Goal: Task Accomplishment & Management: Manage account settings

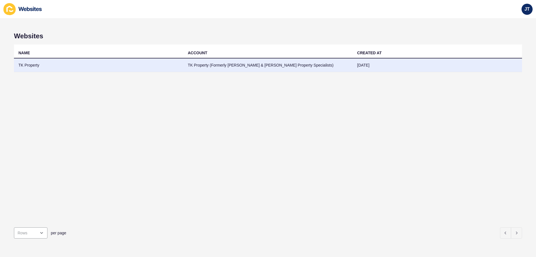
click at [211, 65] on td "TK Property (Formerly [PERSON_NAME] & [PERSON_NAME] Property Specialists)" at bounding box center [267, 65] width 169 height 14
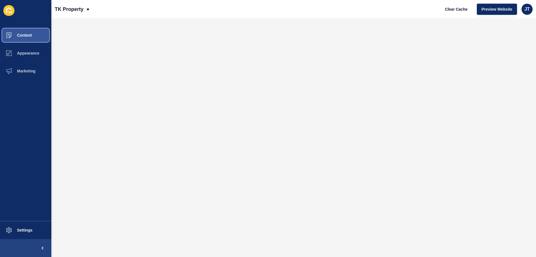
click at [37, 33] on button "Content" at bounding box center [25, 35] width 51 height 18
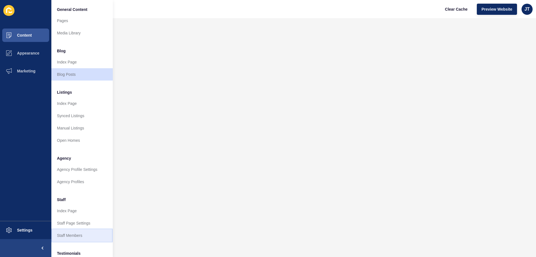
click at [71, 235] on link "Staff Members" at bounding box center [81, 235] width 61 height 12
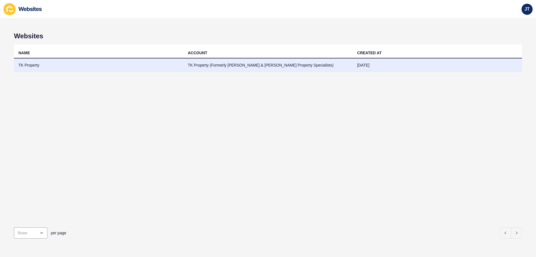
click at [273, 62] on td "TK Property (Formerly [PERSON_NAME] & [PERSON_NAME] Property Specialists)" at bounding box center [267, 65] width 169 height 14
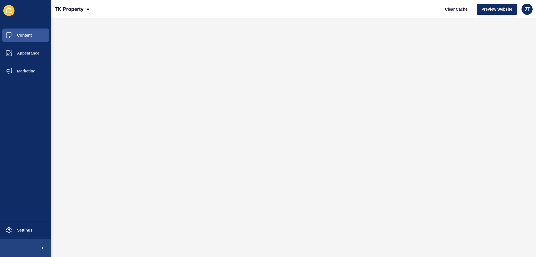
click at [32, 23] on div "Content Appearance Marketing Settings" at bounding box center [25, 128] width 51 height 257
click at [31, 32] on button "Content" at bounding box center [25, 35] width 51 height 18
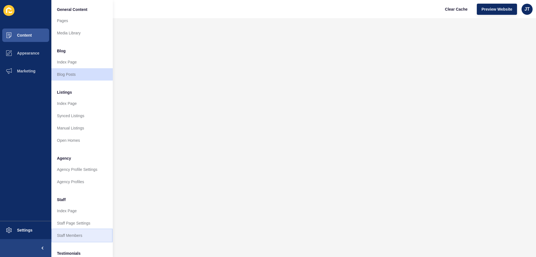
click at [71, 235] on link "Staff Members" at bounding box center [81, 235] width 61 height 12
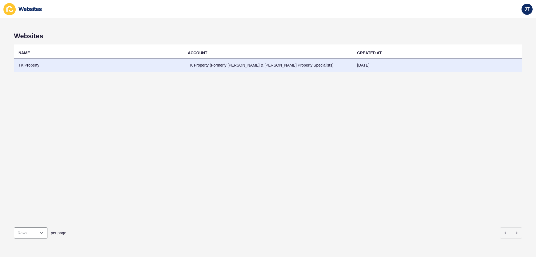
click at [249, 65] on td "TK Property (Formerly [PERSON_NAME] & [PERSON_NAME] Property Specialists)" at bounding box center [267, 65] width 169 height 14
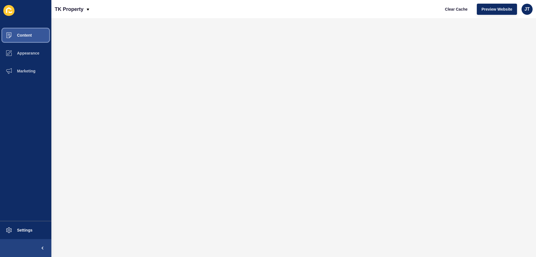
click at [33, 34] on button "Content" at bounding box center [25, 35] width 51 height 18
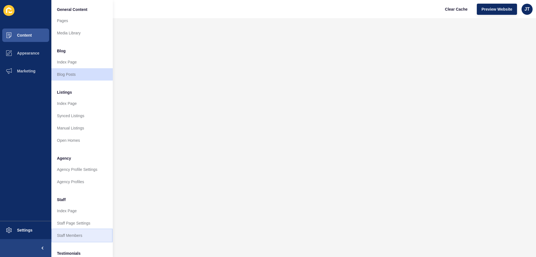
click at [65, 233] on link "Staff Members" at bounding box center [81, 235] width 61 height 12
